Goal: Task Accomplishment & Management: Manage account settings

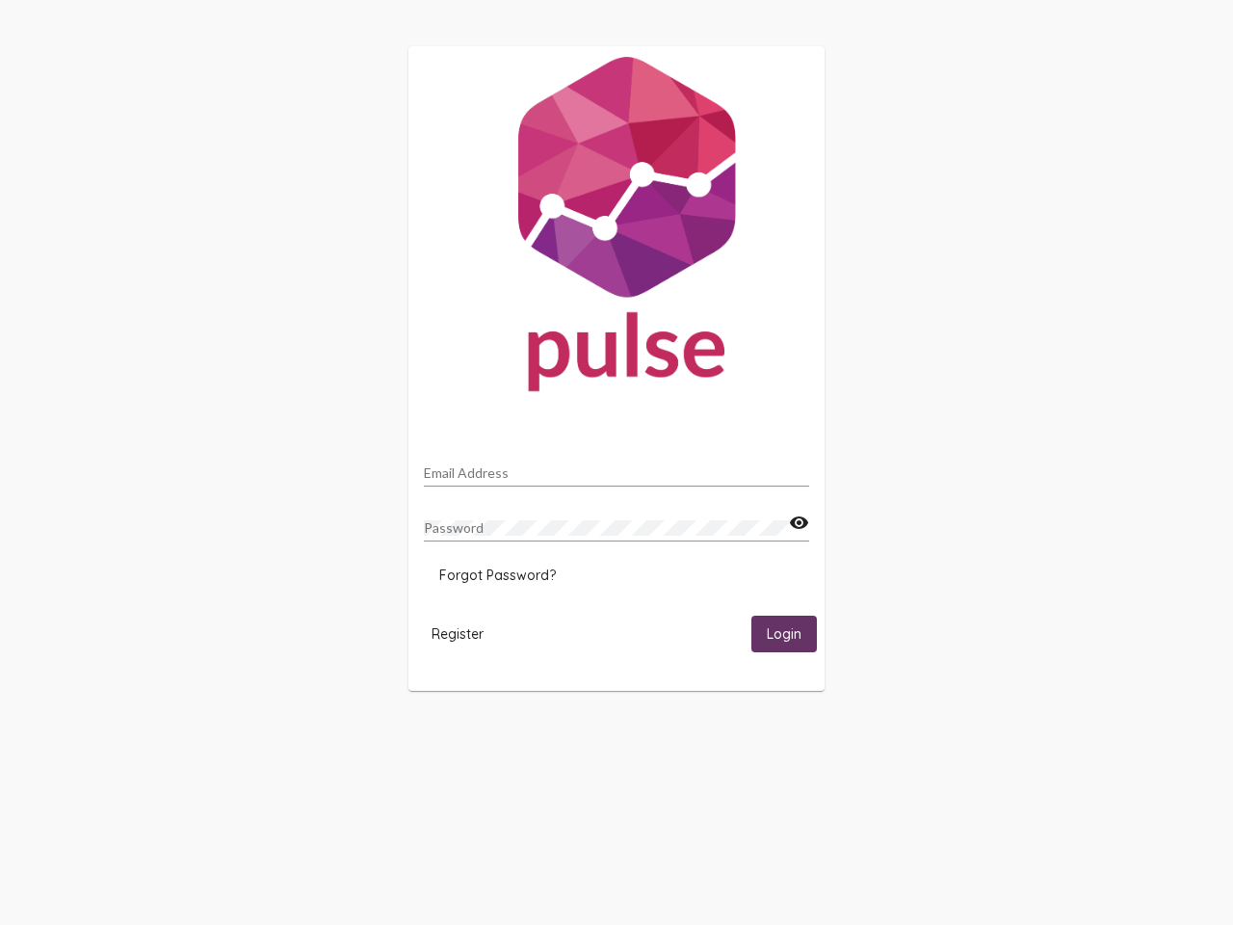
click at [617, 467] on input "Email Address" at bounding box center [616, 472] width 385 height 15
click at [799, 523] on mat-icon "visibility" at bounding box center [799, 523] width 20 height 23
click at [497, 575] on span "Forgot Password?" at bounding box center [497, 575] width 117 height 17
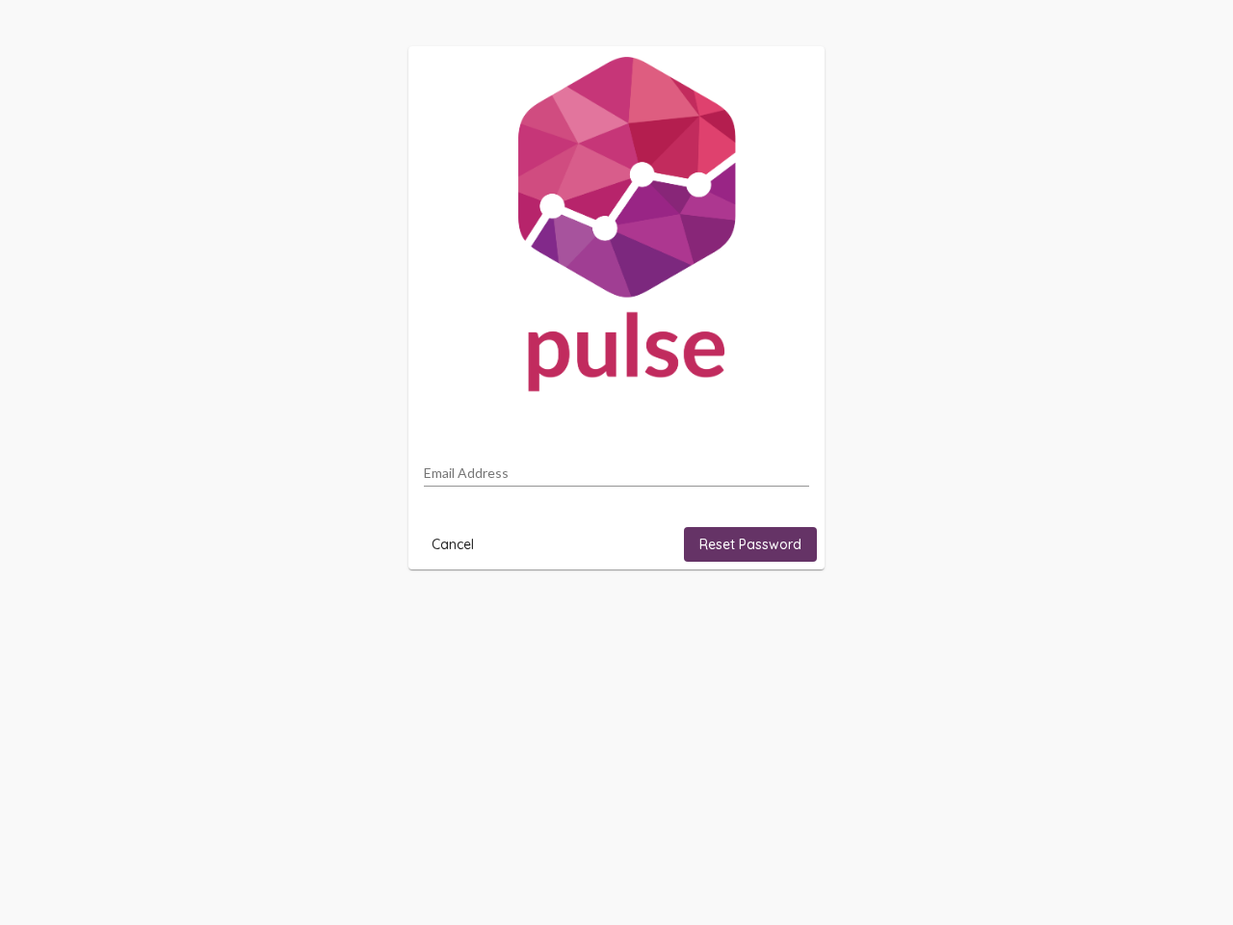
click at [458, 616] on html "Email Address Cancel Reset Password" at bounding box center [616, 308] width 1233 height 616
click at [784, 616] on html "Email Address Cancel Reset Password" at bounding box center [616, 308] width 1233 height 616
